Goal: Navigation & Orientation: Go to known website

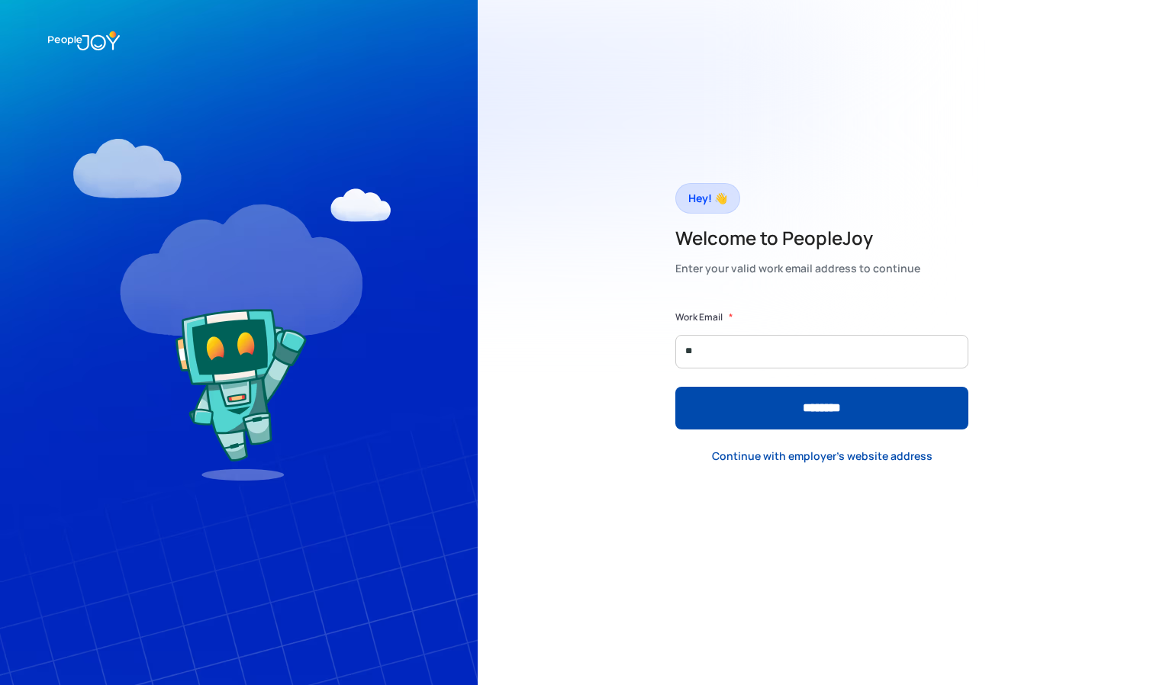
click at [675, 387] on input "********" at bounding box center [821, 408] width 293 height 43
type input "**********"
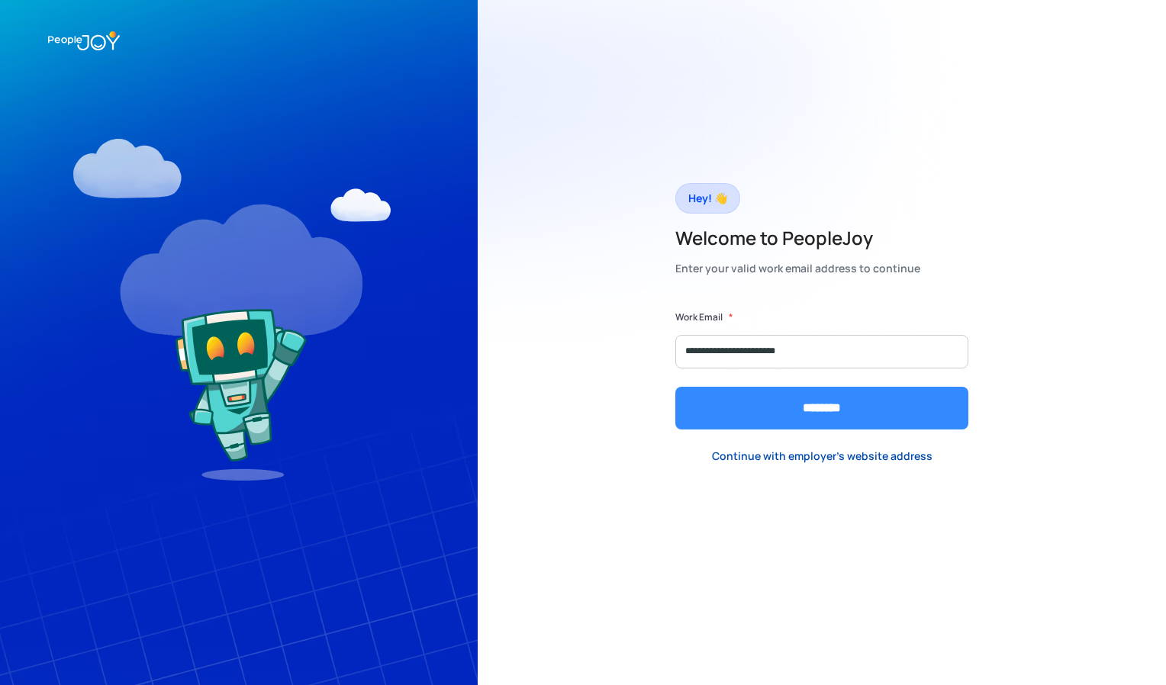
click at [833, 407] on input "********" at bounding box center [821, 408] width 293 height 43
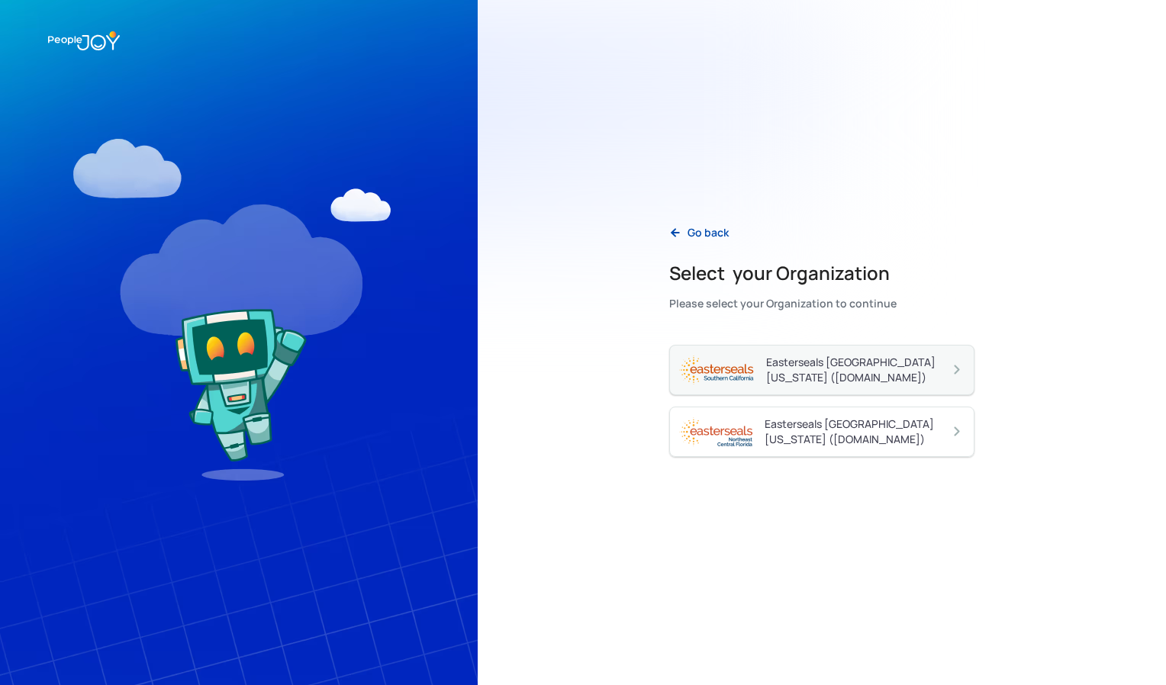
click at [844, 368] on div "Easterseals [GEOGRAPHIC_DATA][US_STATE] ([DOMAIN_NAME])" at bounding box center [857, 370] width 183 height 31
